Goal: Find specific page/section: Find specific page/section

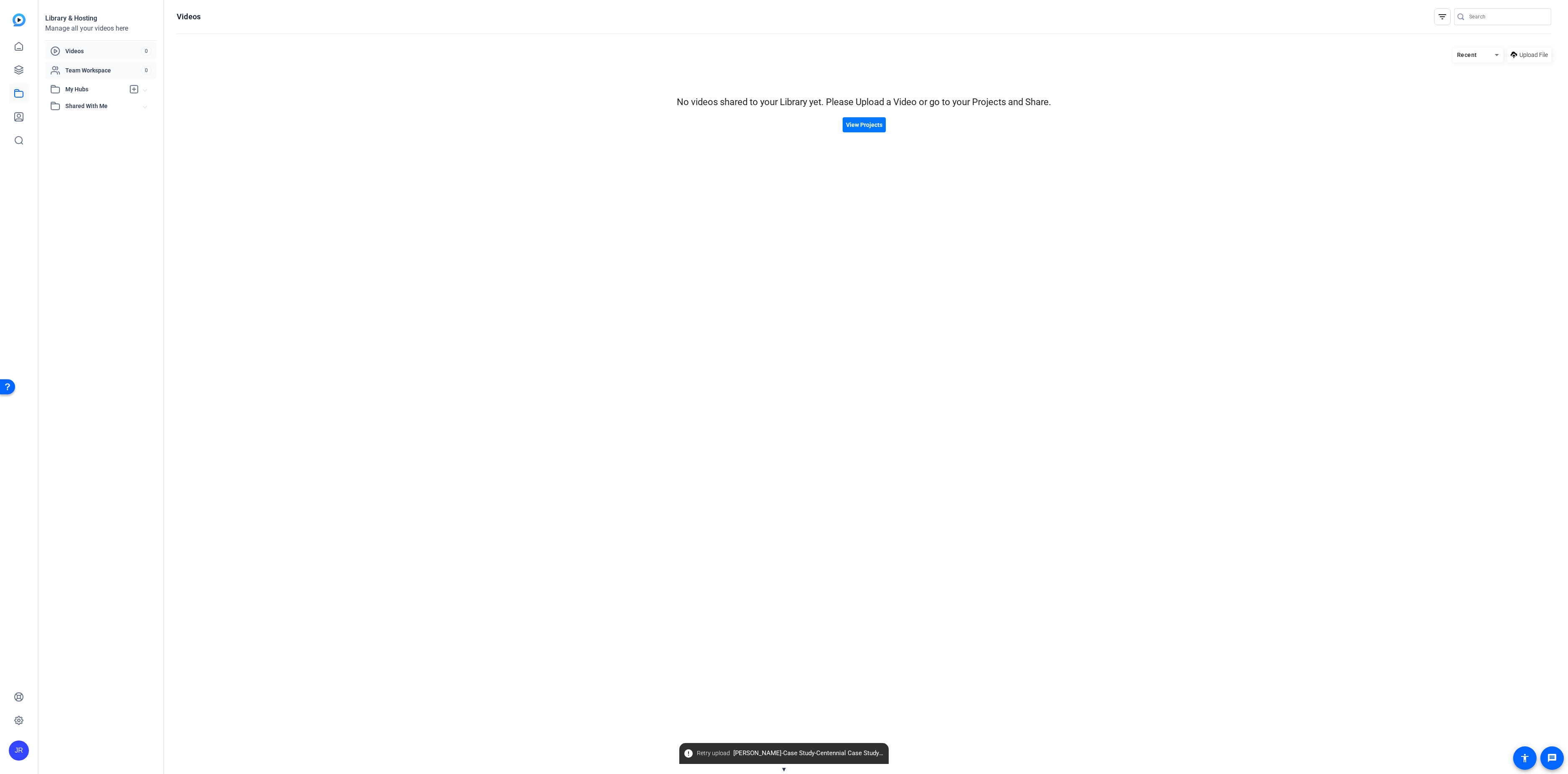
click at [80, 69] on span "Team Workspace" at bounding box center [103, 71] width 76 height 9
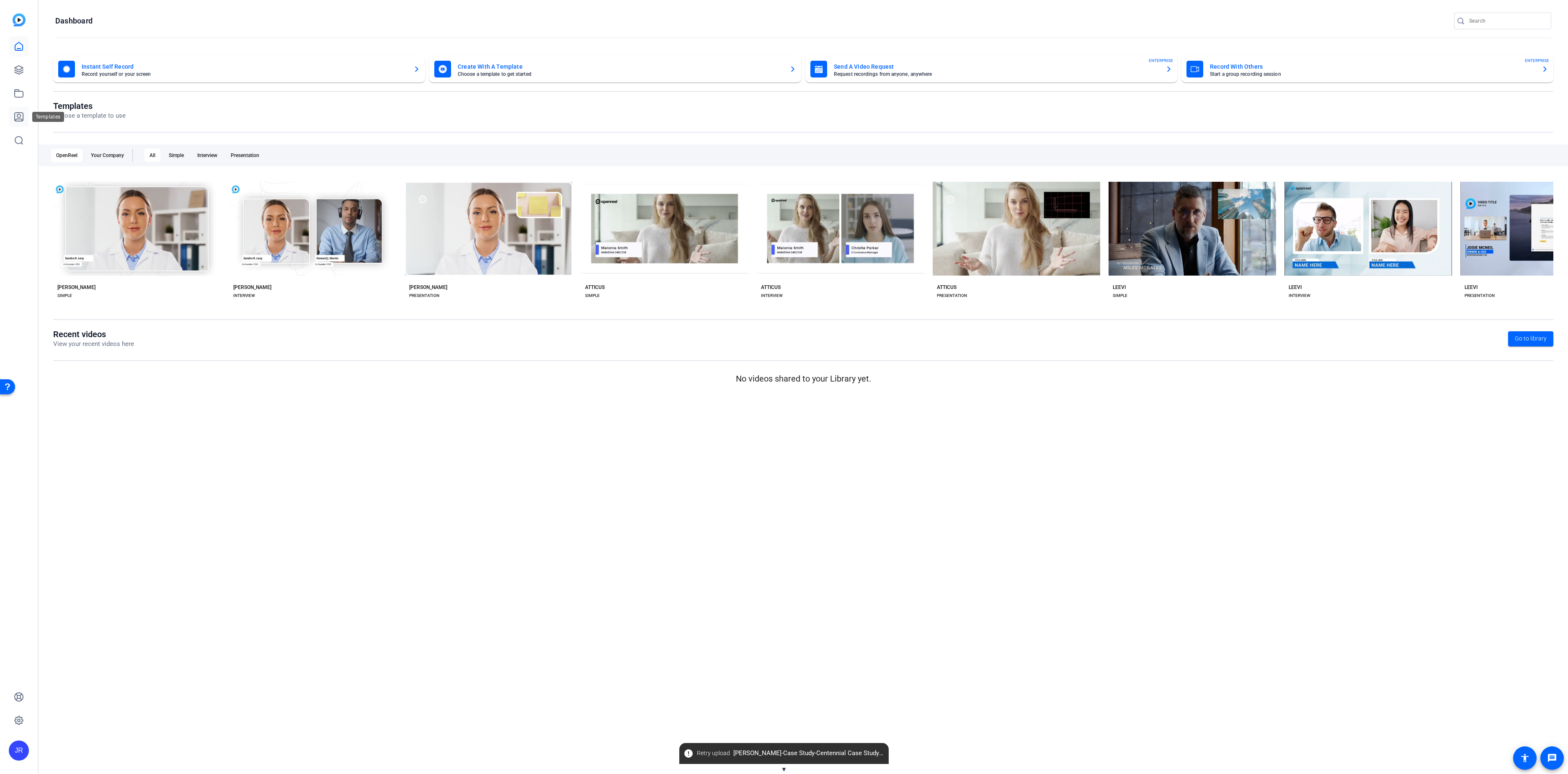
click at [18, 118] on icon at bounding box center [19, 117] width 9 height 9
click at [15, 118] on icon at bounding box center [19, 117] width 9 height 9
